Goal: Find specific page/section: Find specific page/section

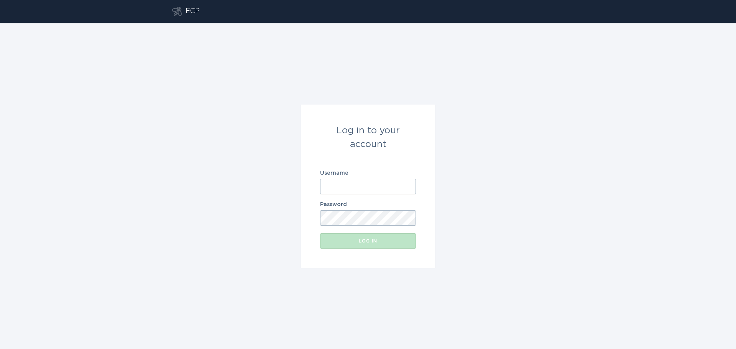
type input "[EMAIL_ADDRESS][DOMAIN_NAME]"
click at [339, 242] on div "Log in" at bounding box center [368, 241] width 88 height 5
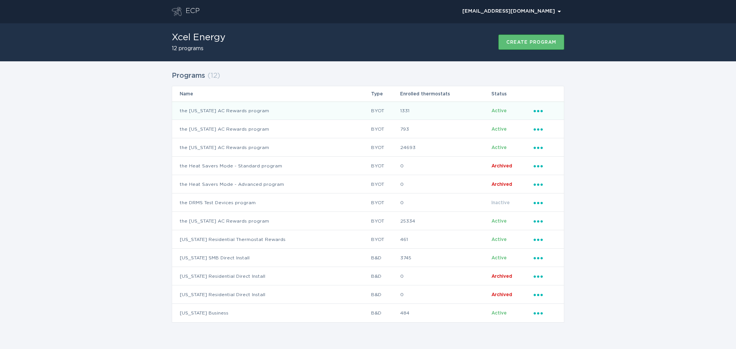
click at [202, 110] on td "the [US_STATE] AC Rewards program" at bounding box center [271, 111] width 199 height 18
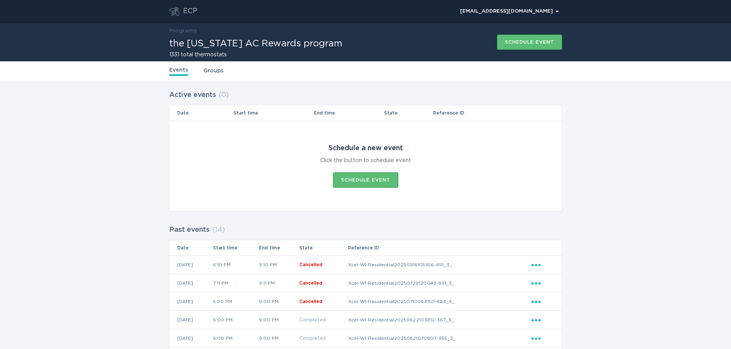
click at [201, 76] on div "Events Groups" at bounding box center [365, 70] width 393 height 19
click at [206, 72] on link "Groups" at bounding box center [213, 71] width 20 height 8
